Goal: Check status: Check status

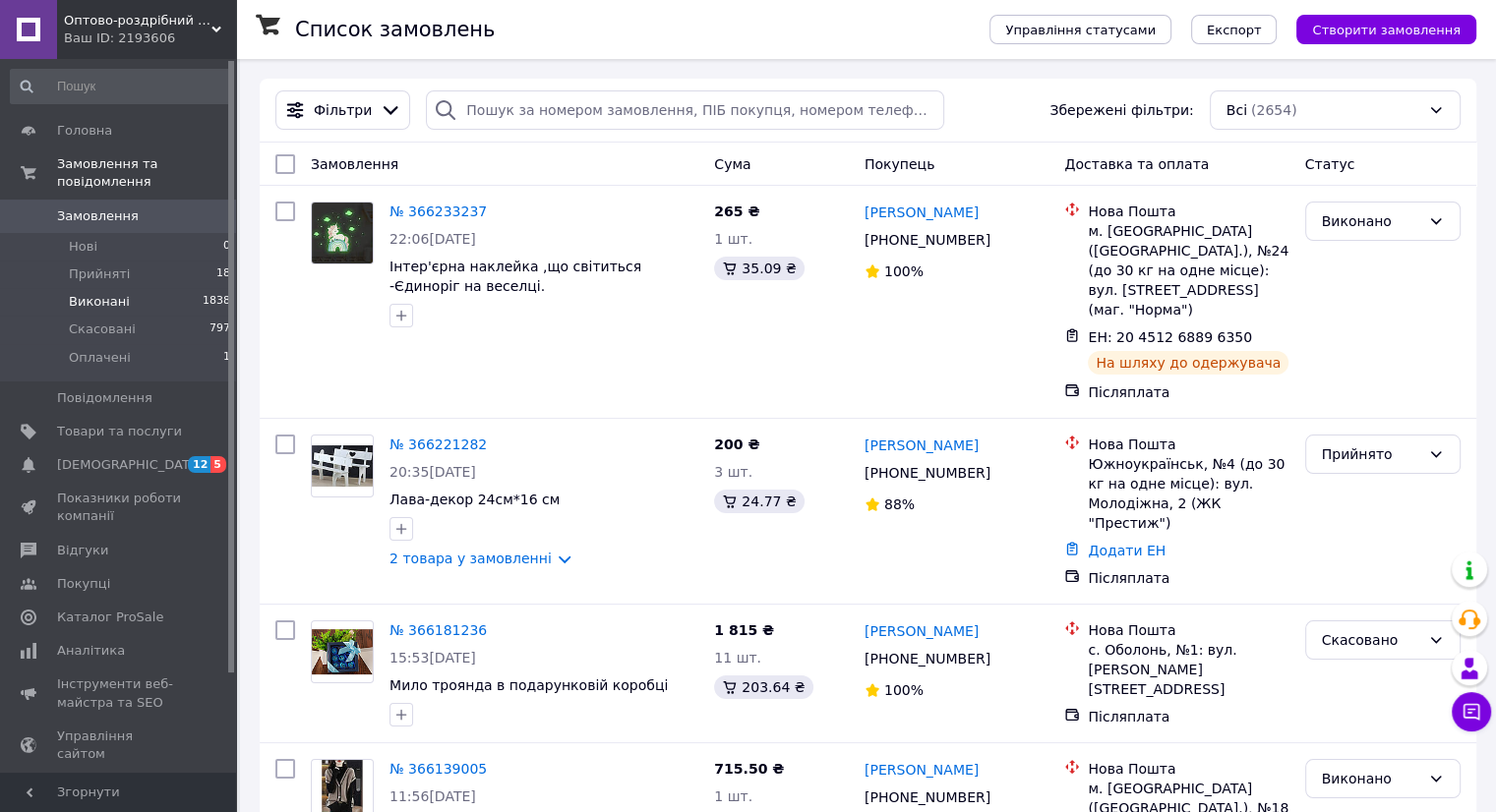
click at [105, 294] on span "Виконані" at bounding box center [99, 303] width 61 height 18
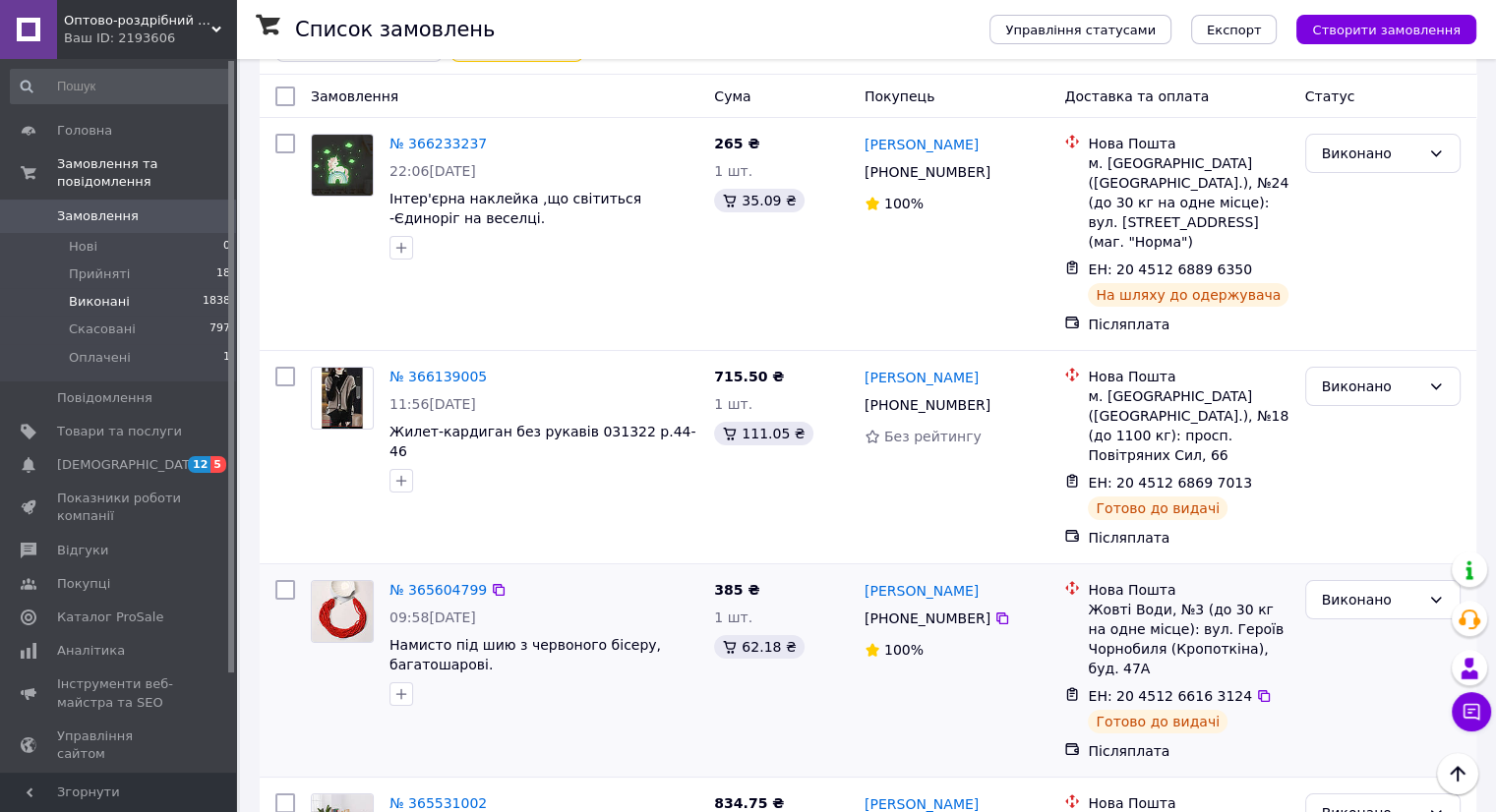
scroll to position [99, 0]
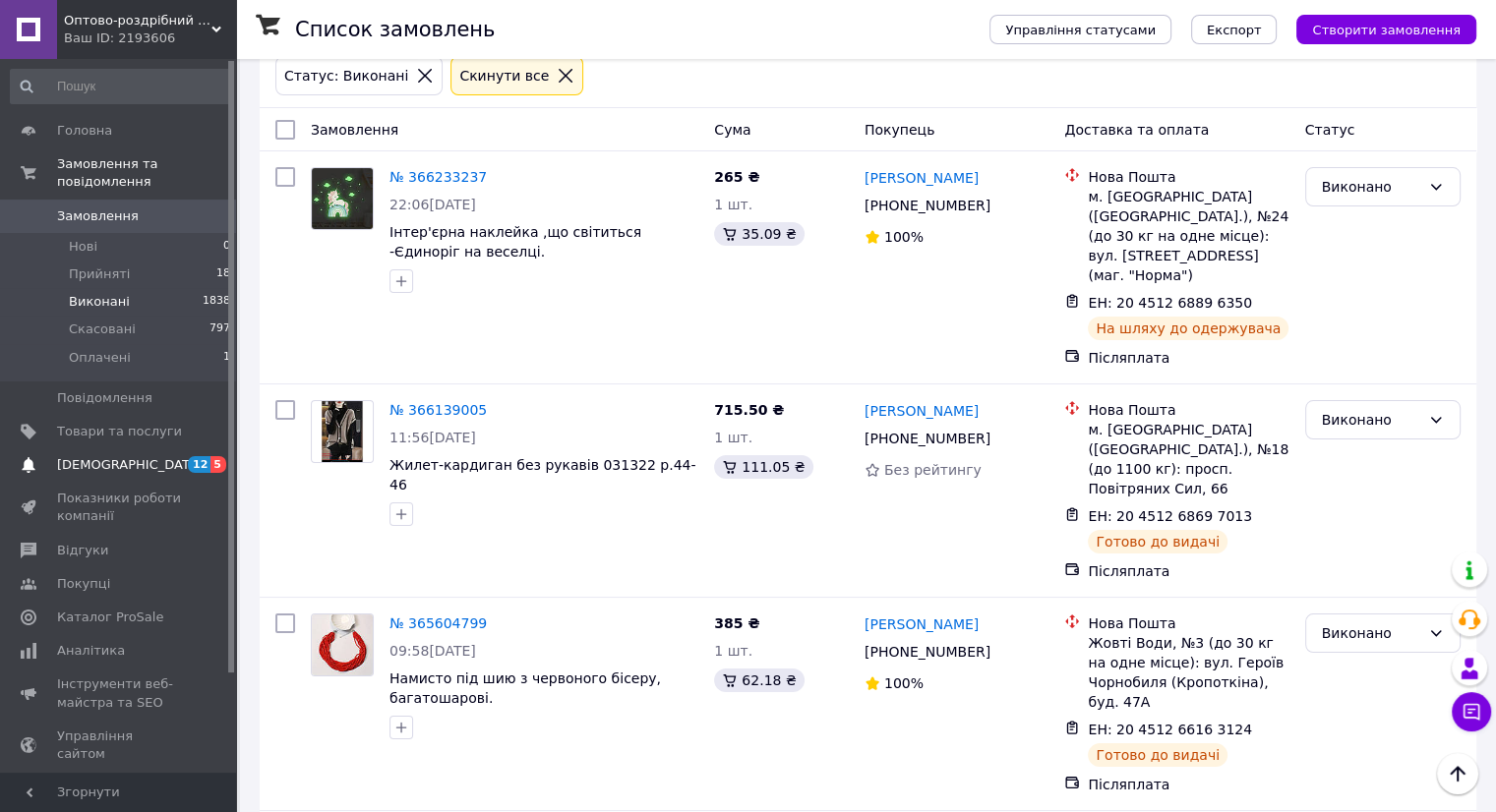
click at [70, 457] on span "[DEMOGRAPHIC_DATA]" at bounding box center [129, 466] width 145 height 18
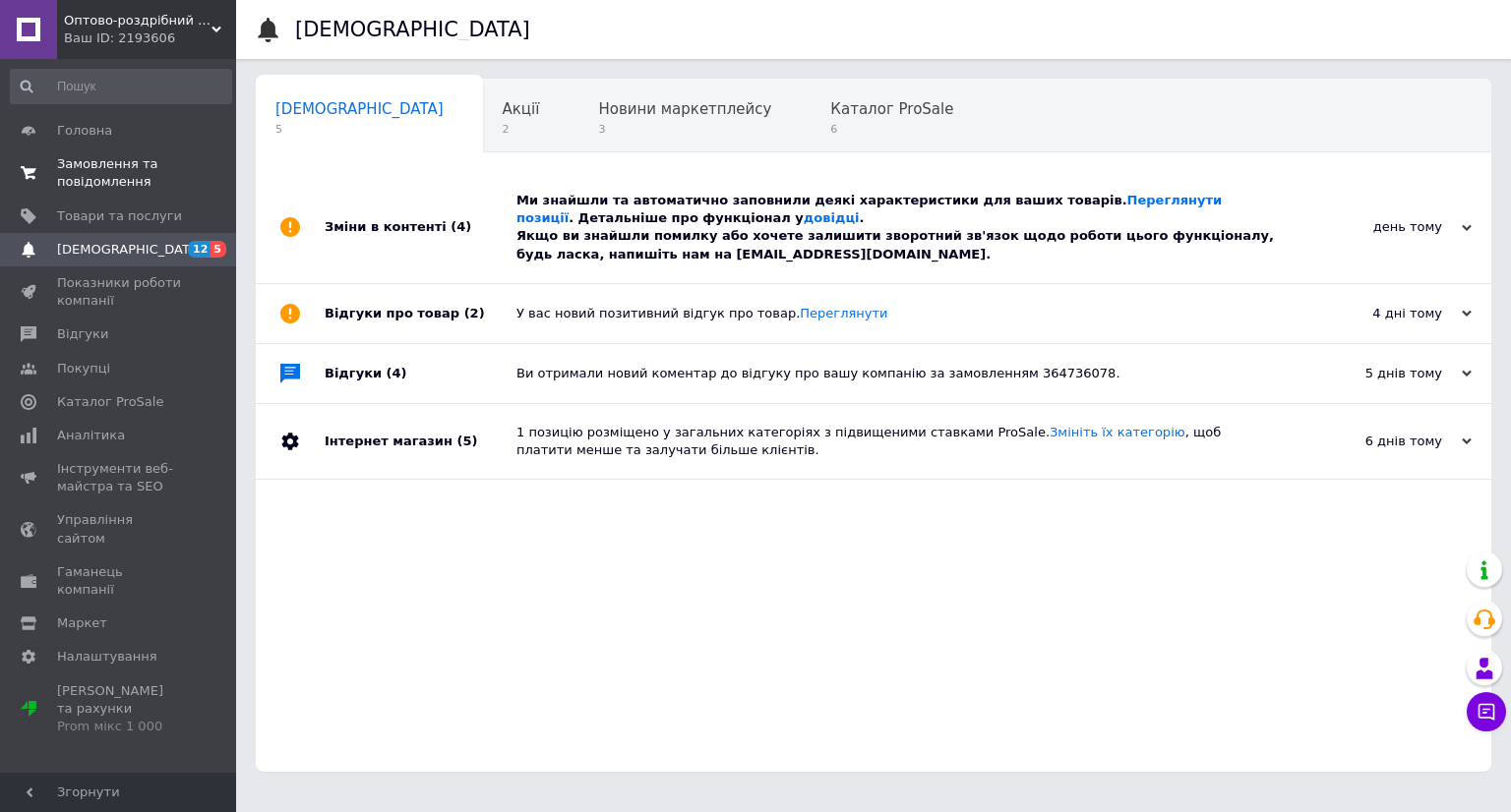
click at [82, 172] on span "Замовлення та повідомлення" at bounding box center [119, 173] width 125 height 36
